Goal: Task Accomplishment & Management: Manage account settings

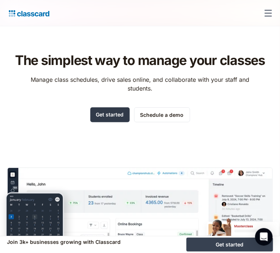
click at [105, 122] on link "Get started" at bounding box center [109, 115] width 39 height 15
click at [260, 12] on div "menu" at bounding box center [269, 13] width 18 height 18
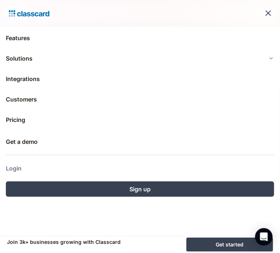
click at [23, 167] on link "Login" at bounding box center [140, 169] width 268 height 18
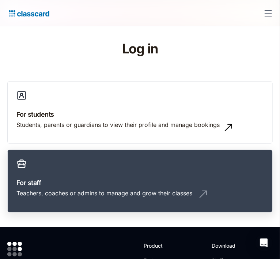
click at [180, 189] on div "Teachers, coaches or admins to manage and grow their classes" at bounding box center [139, 196] width 247 height 14
